Goal: Information Seeking & Learning: Understand process/instructions

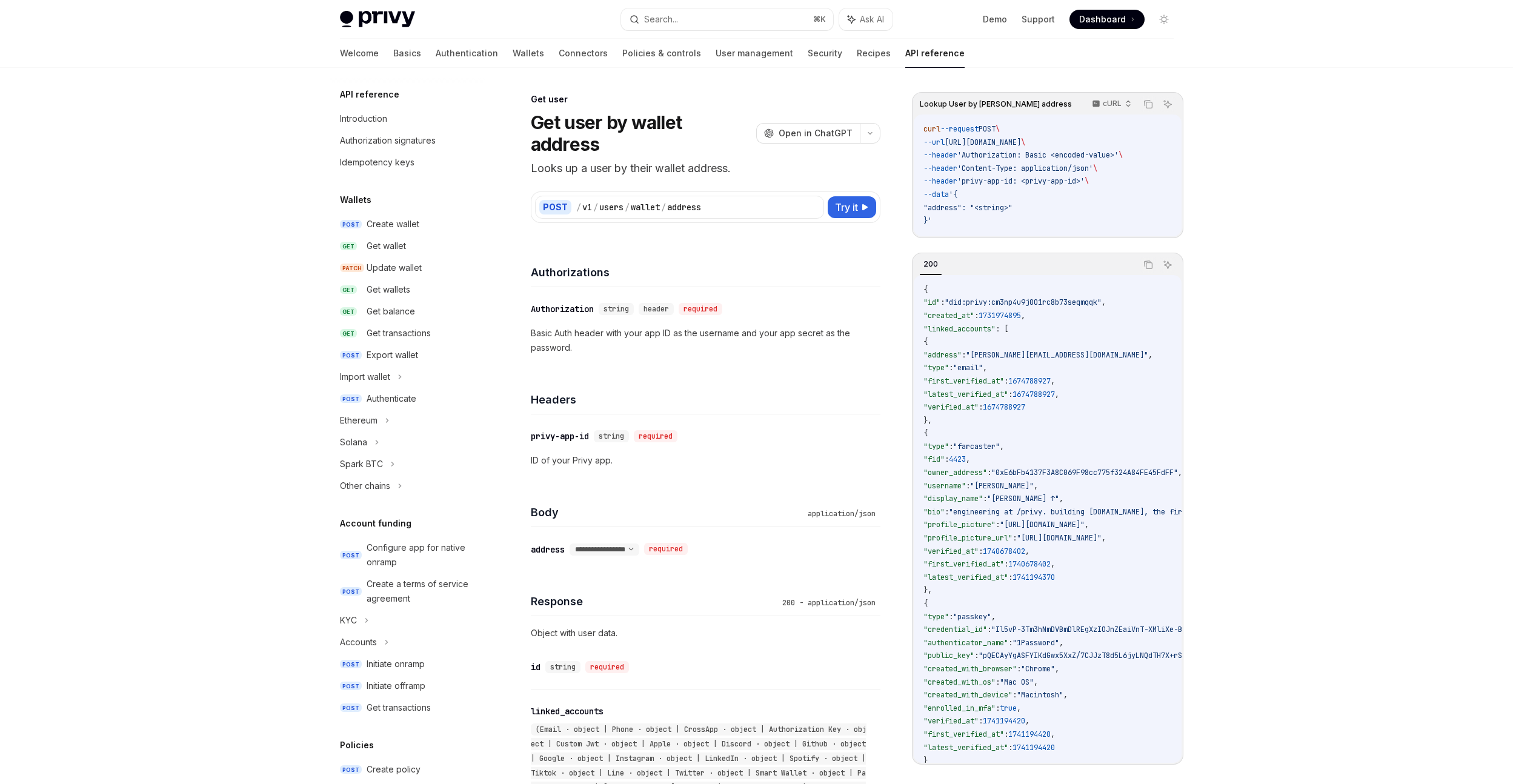
scroll to position [599, 0]
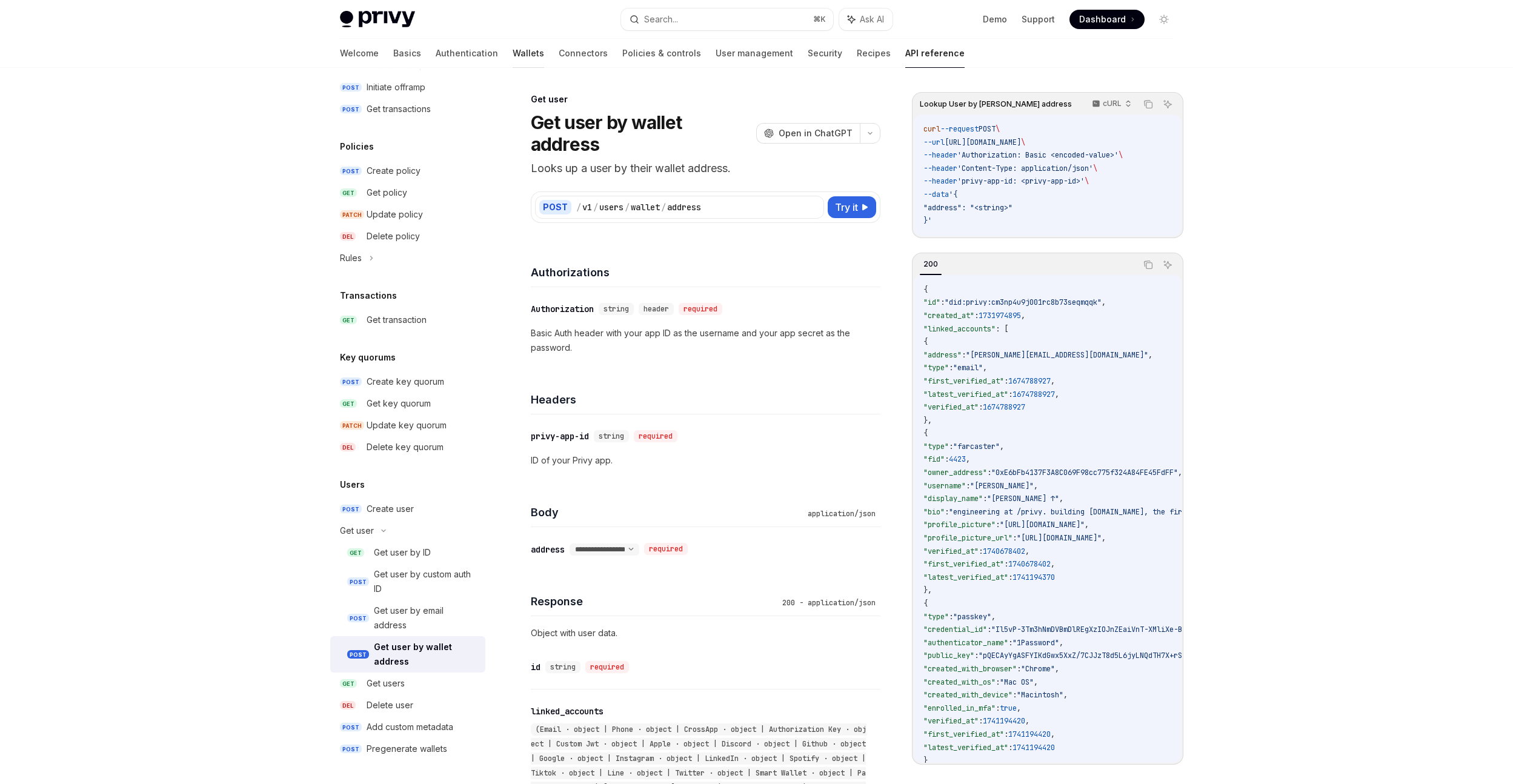
click at [513, 54] on link "Wallets" at bounding box center [528, 54] width 32 height 29
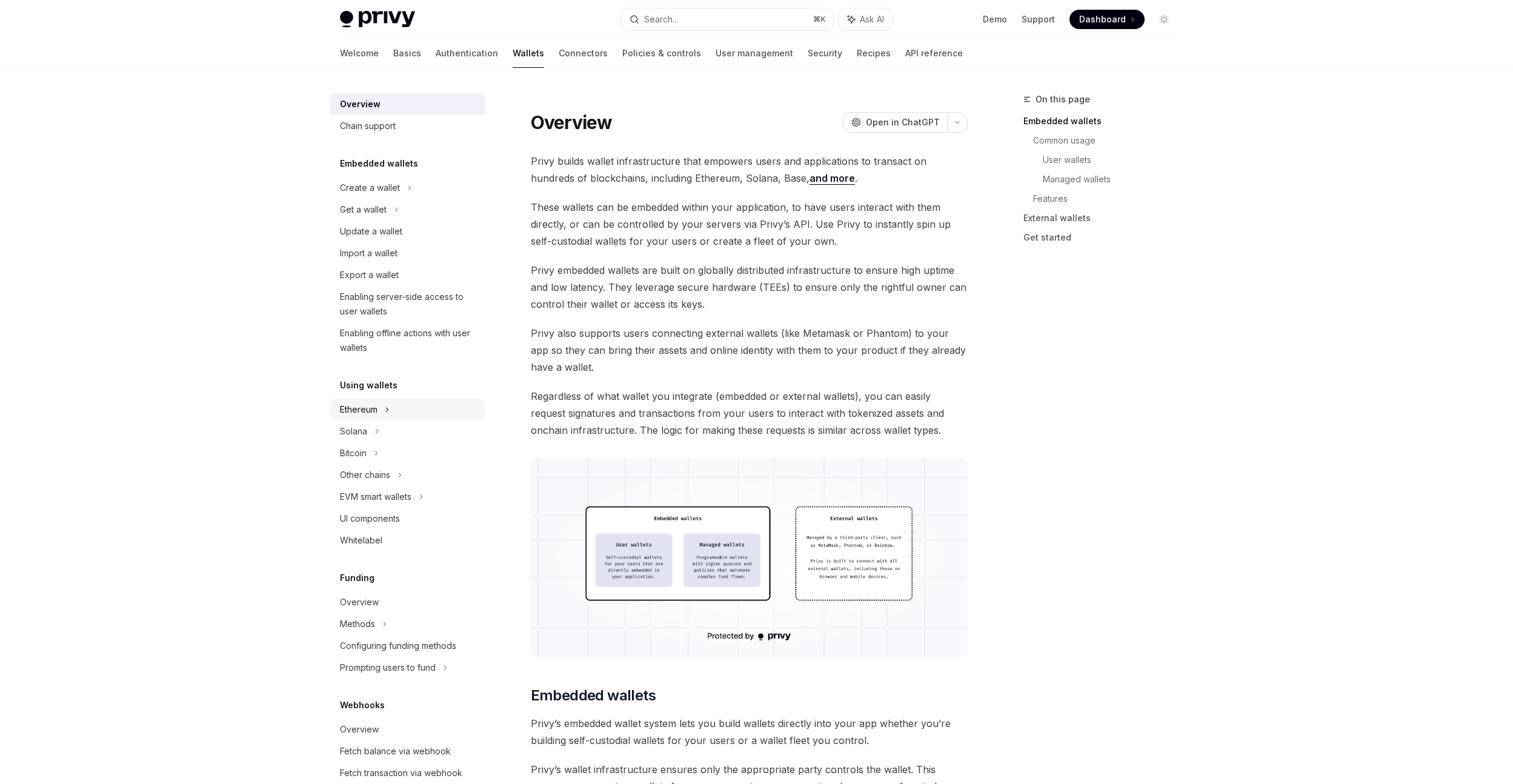
click at [407, 195] on icon at bounding box center [409, 188] width 5 height 15
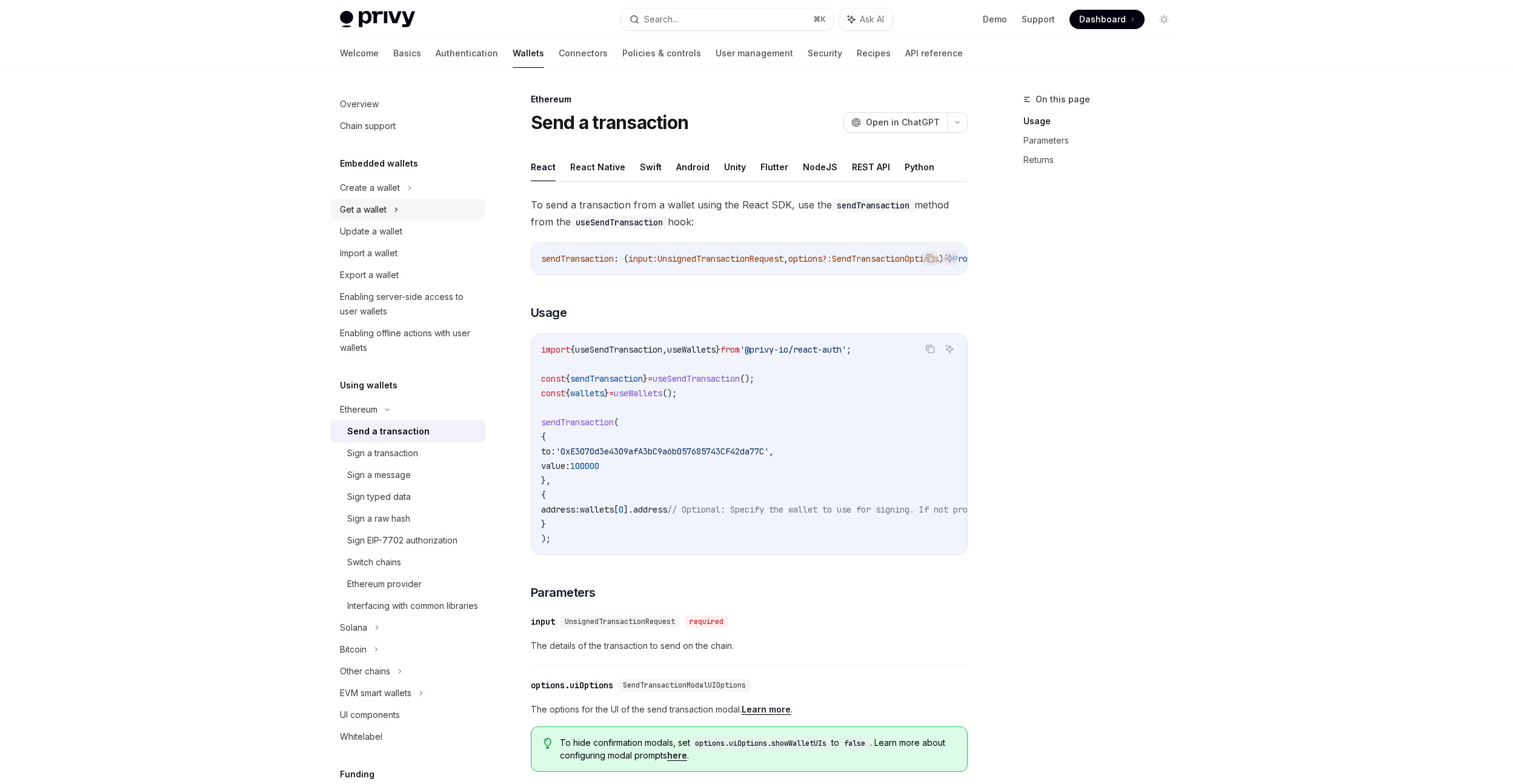
click at [387, 209] on div "Get a wallet" at bounding box center [407, 210] width 155 height 22
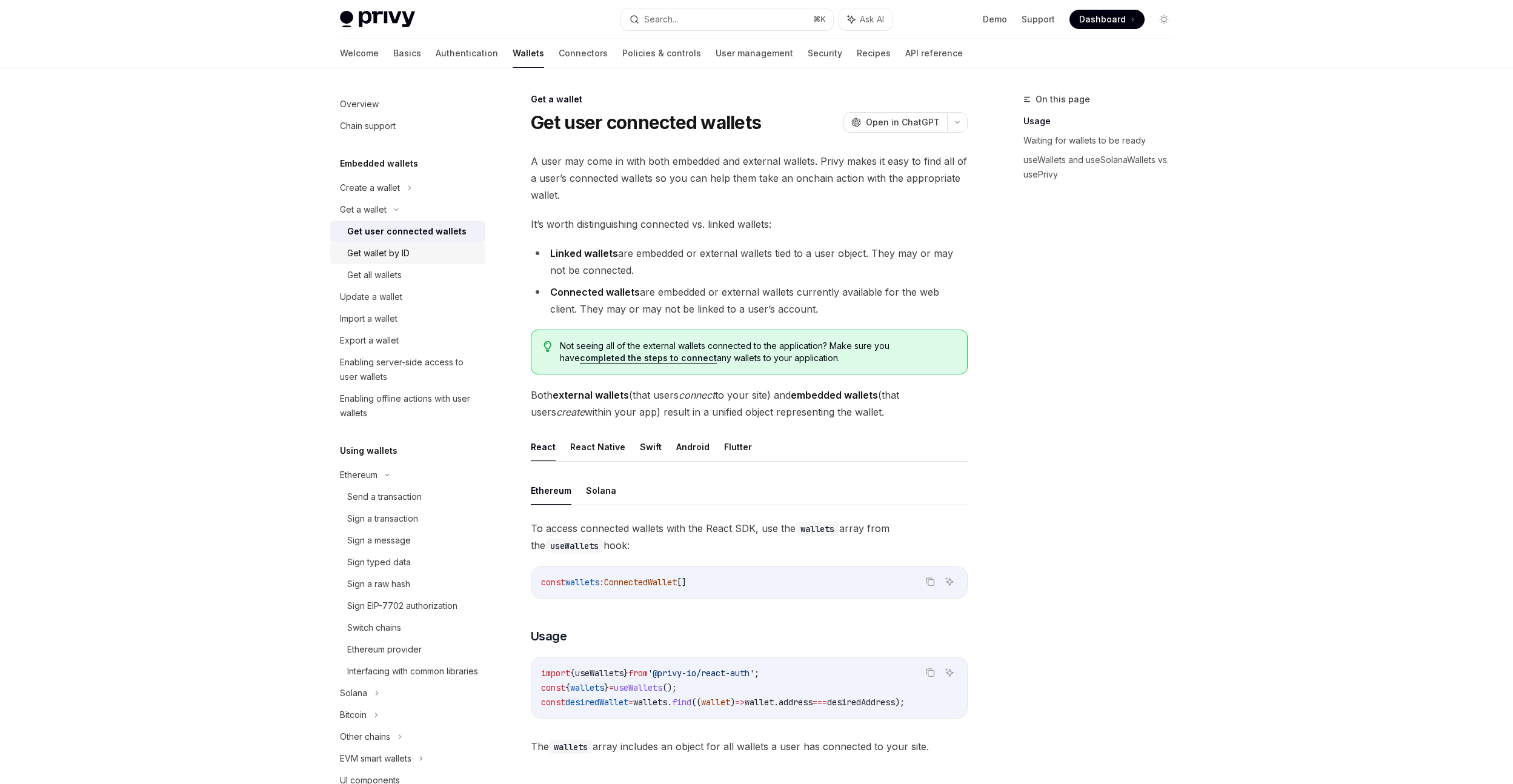
click at [407, 253] on div "Get wallet by ID" at bounding box center [378, 253] width 62 height 15
type textarea "*"
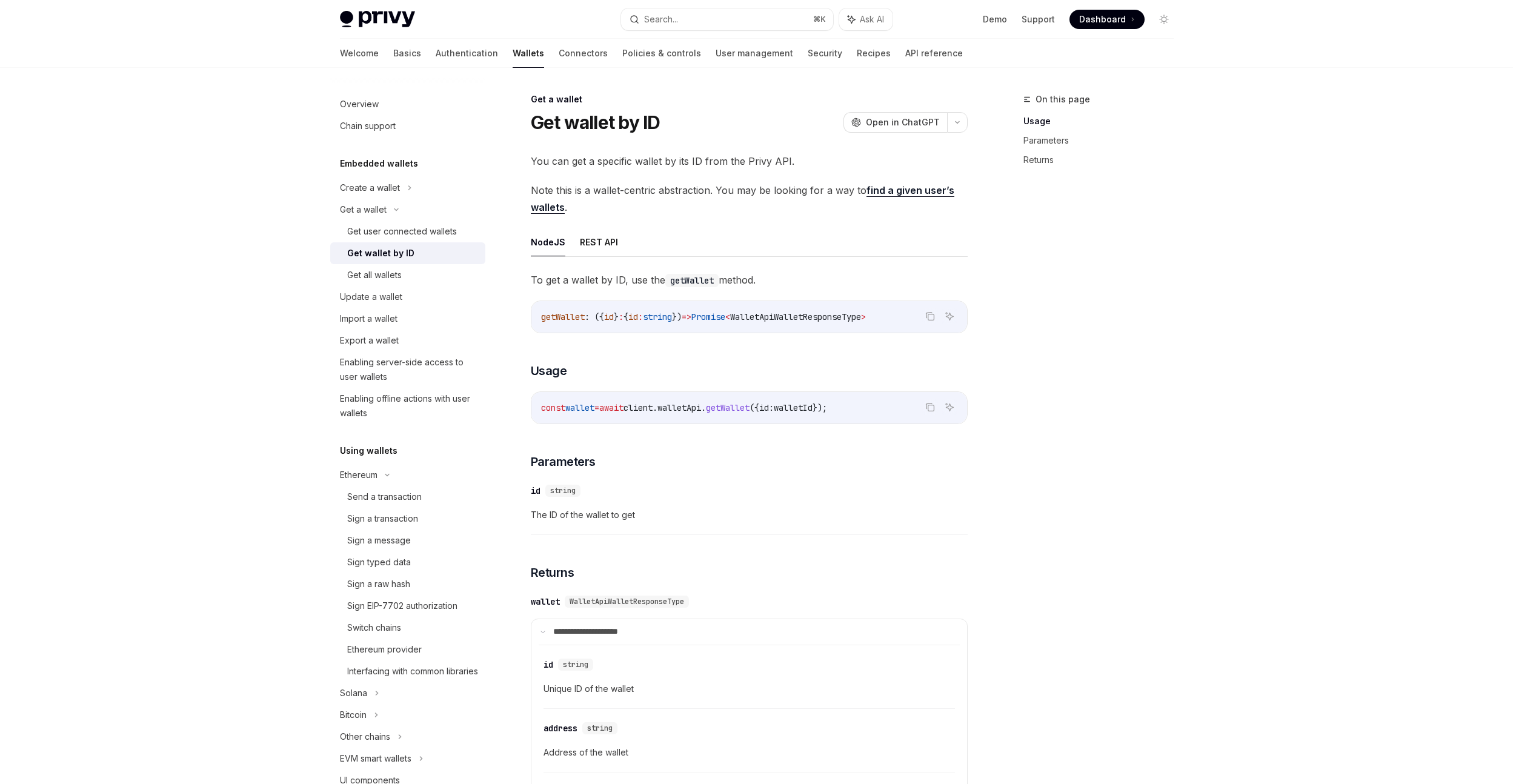
click at [708, 30] on div "Privy Docs home page Search... ⌘ K Ask AI Demo Support Dashboard Dashboard Sear…" at bounding box center [757, 19] width 834 height 39
